Goal: Task Accomplishment & Management: Complete application form

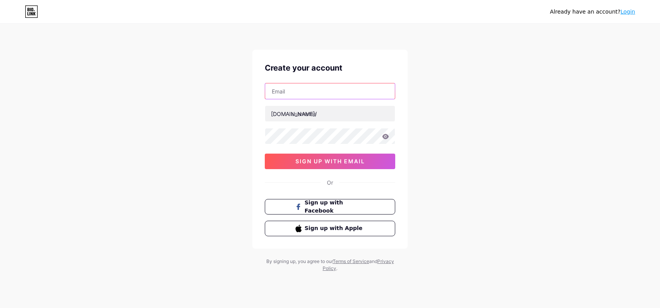
click at [335, 89] on input "text" at bounding box center [330, 92] width 130 height 16
type input "[EMAIL_ADDRESS][DOMAIN_NAME]"
click at [327, 116] on input "text" at bounding box center [330, 114] width 130 height 16
type input "minnybop"
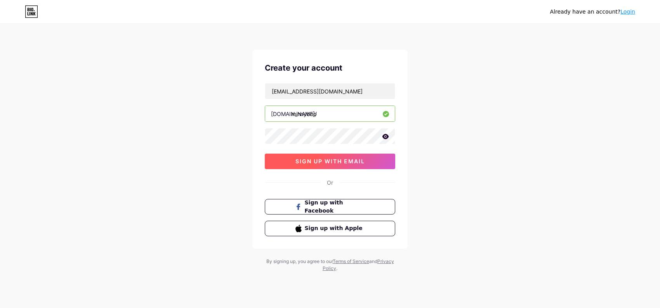
click at [338, 164] on span "sign up with email" at bounding box center [331, 161] width 70 height 7
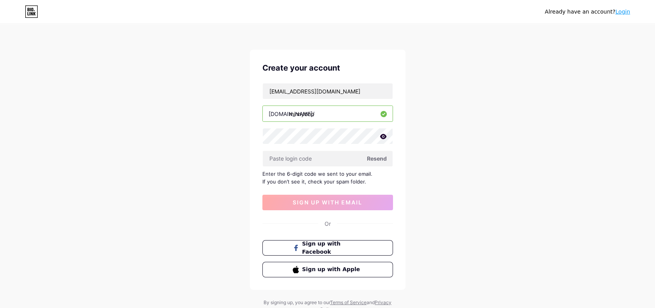
click at [374, 159] on span "Resend" at bounding box center [377, 159] width 20 height 8
click at [376, 159] on span "Resend" at bounding box center [377, 159] width 20 height 8
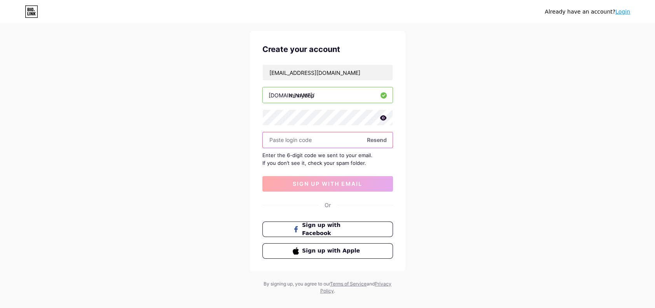
scroll to position [30, 0]
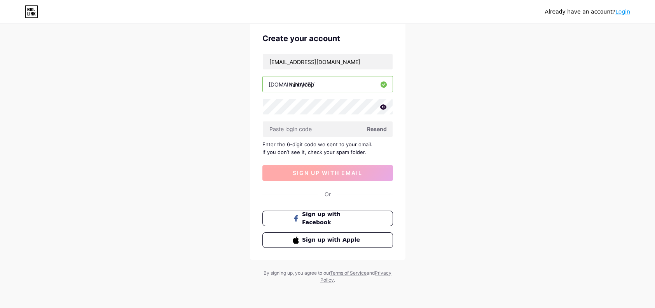
click at [338, 170] on span "sign up with email" at bounding box center [328, 173] width 70 height 7
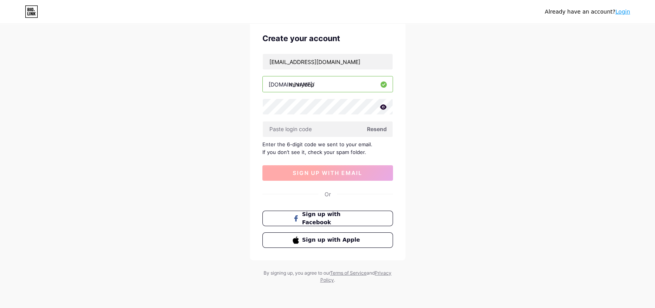
click at [338, 170] on span "sign up with email" at bounding box center [328, 173] width 70 height 7
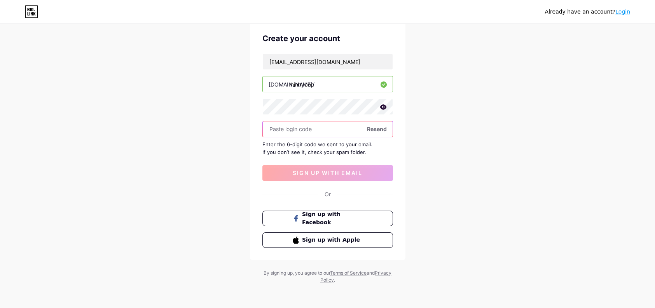
click at [335, 129] on input "text" at bounding box center [328, 130] width 130 height 16
click at [29, 13] on icon at bounding box center [31, 11] width 13 height 12
